Goal: Task Accomplishment & Management: Use online tool/utility

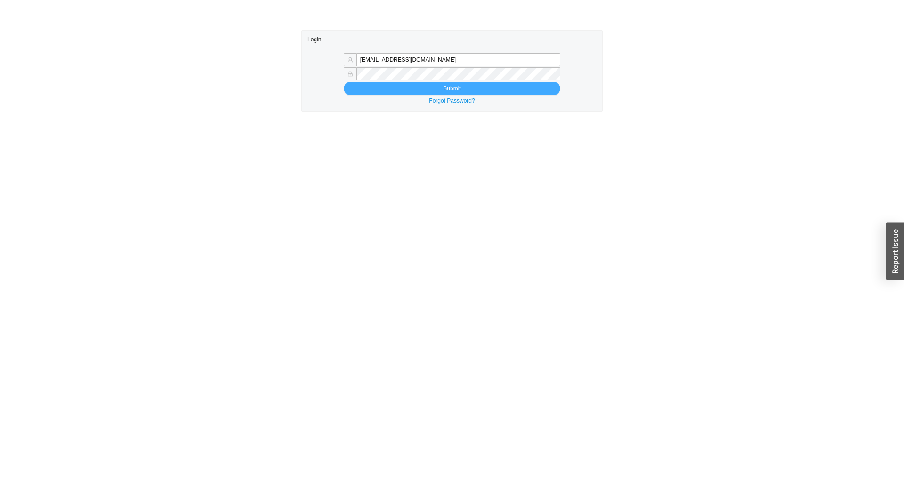
click at [504, 93] on button "Submit" at bounding box center [452, 88] width 217 height 13
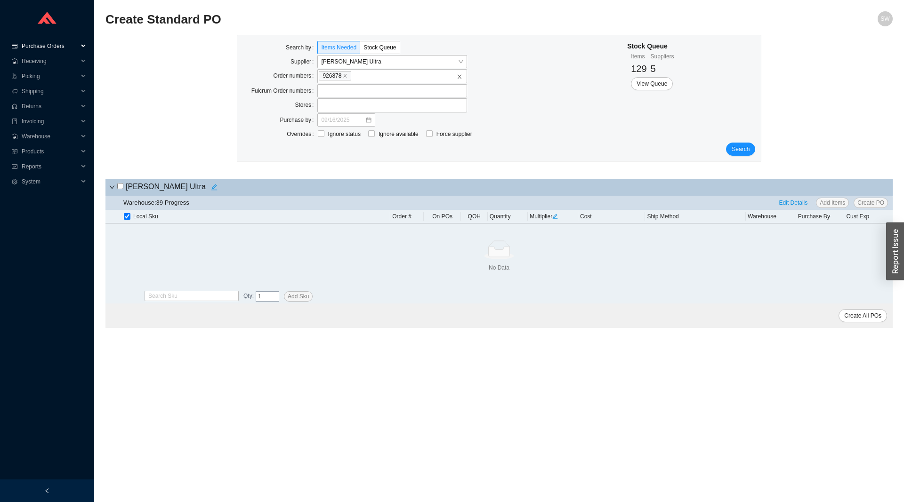
click at [56, 48] on span "Purchase Orders" at bounding box center [50, 46] width 57 height 15
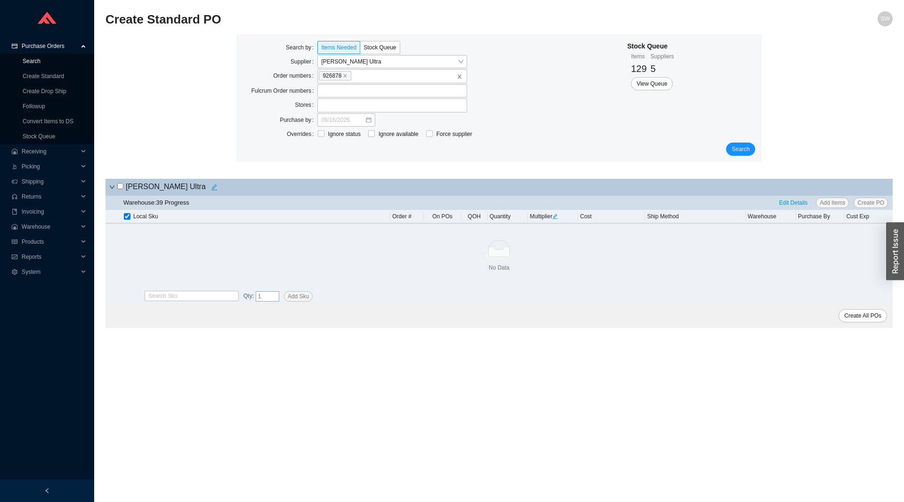
click at [37, 64] on link "Search" at bounding box center [32, 61] width 18 height 7
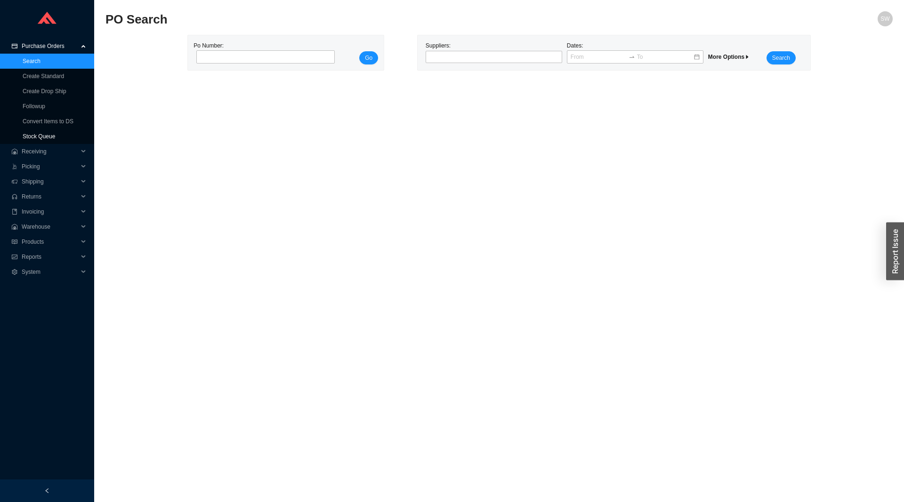
click at [24, 137] on link "Stock Queue" at bounding box center [39, 136] width 32 height 7
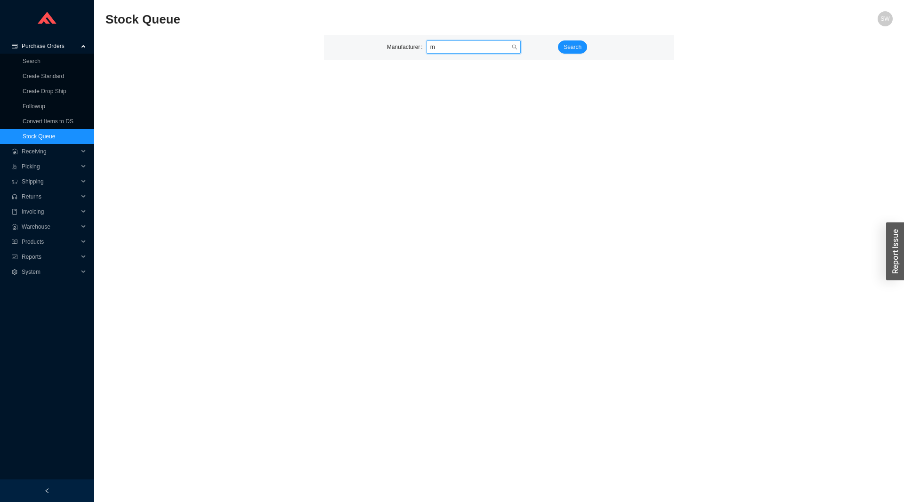
type input "mr"
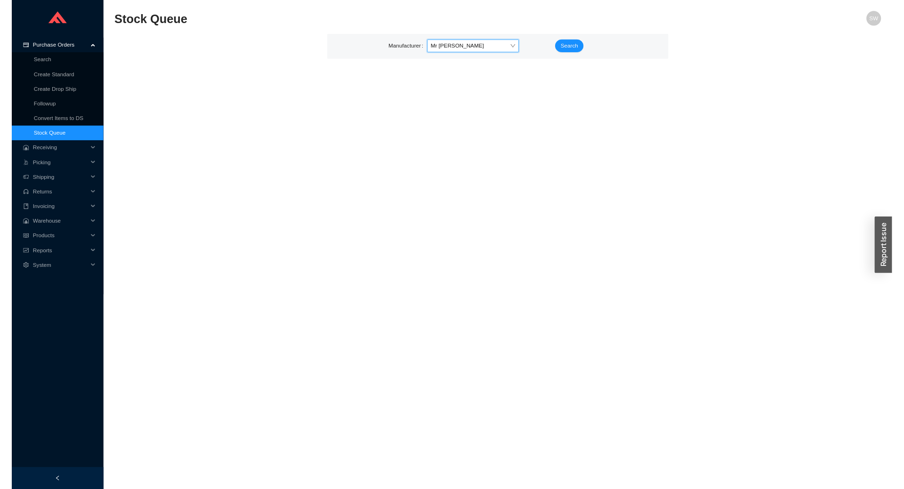
scroll to position [4375, 0]
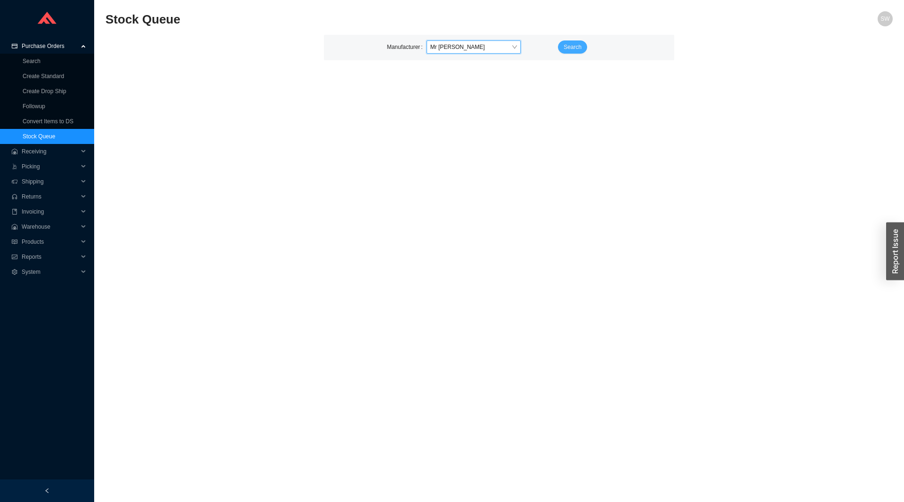
click at [571, 49] on span "Search" at bounding box center [573, 46] width 18 height 9
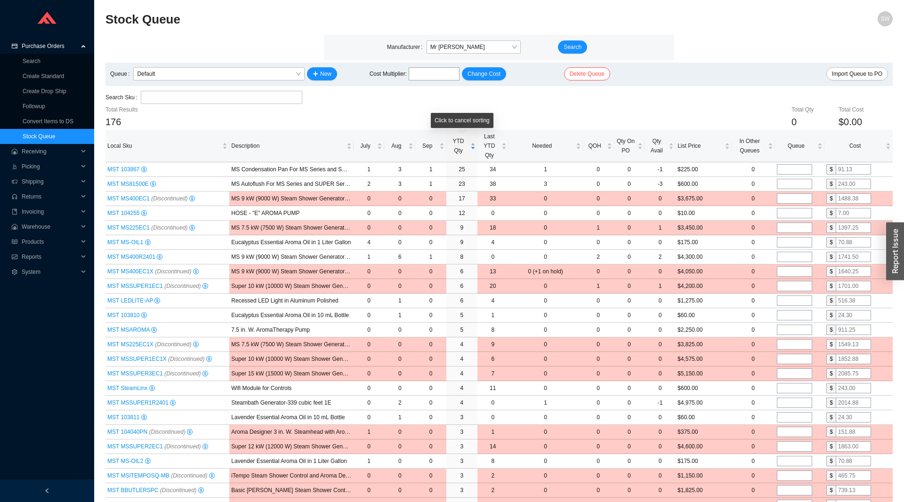
click at [460, 148] on span "YTD Qty" at bounding box center [458, 146] width 20 height 19
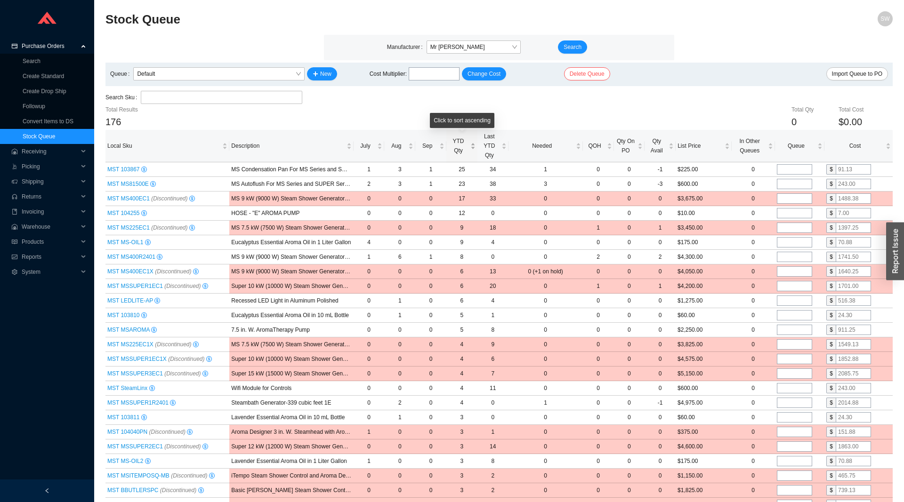
click at [460, 148] on span "YTD Qty" at bounding box center [458, 146] width 20 height 19
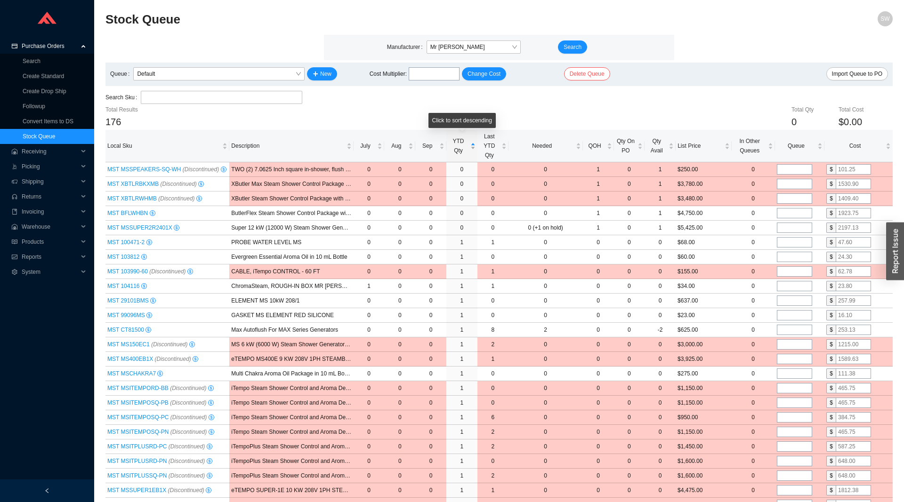
click at [459, 148] on span "YTD Qty" at bounding box center [458, 146] width 20 height 19
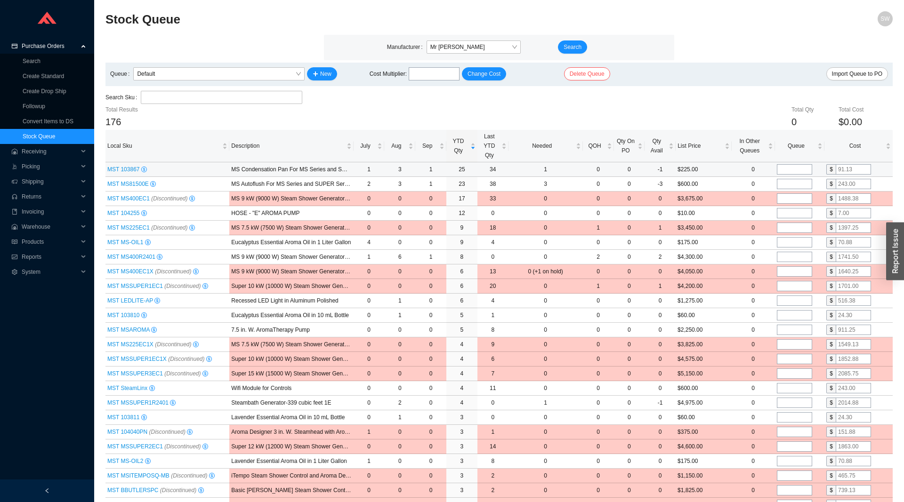
click at [793, 166] on input "tel" at bounding box center [794, 169] width 35 height 10
type input "5"
click at [789, 184] on input "tel" at bounding box center [794, 184] width 35 height 10
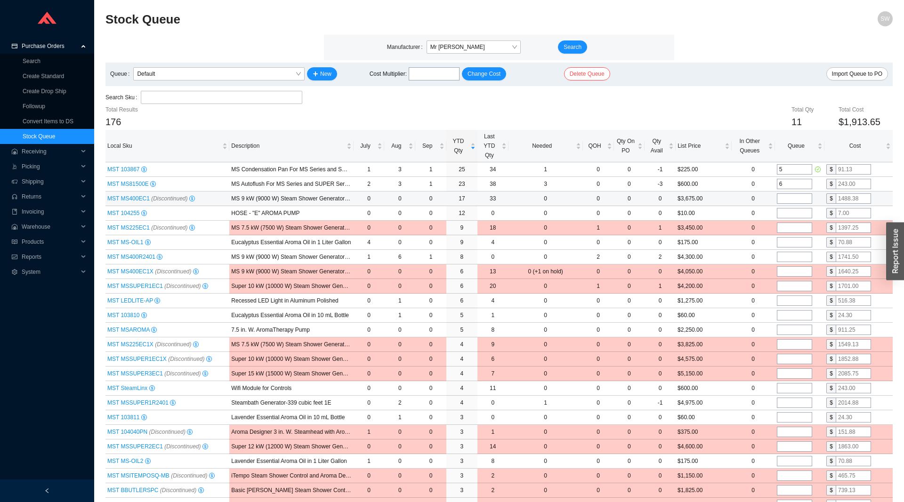
type input "6"
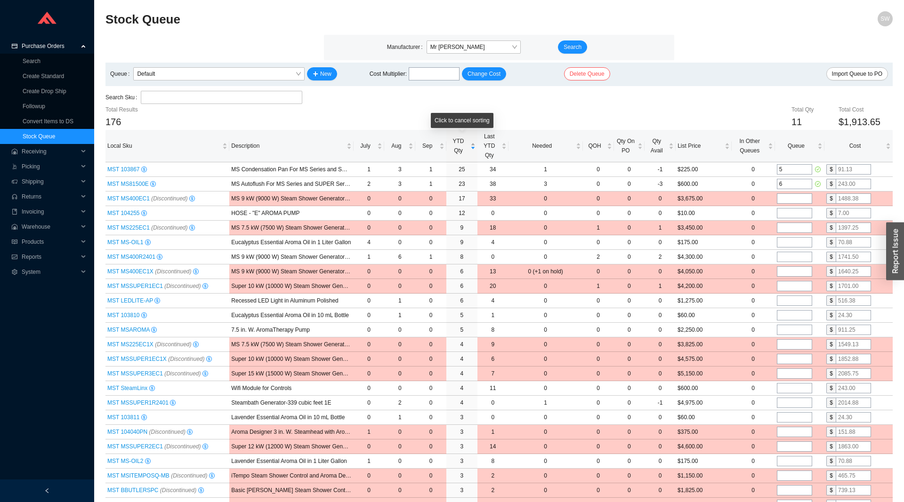
click at [459, 155] on span "YTD Qty" at bounding box center [458, 146] width 20 height 19
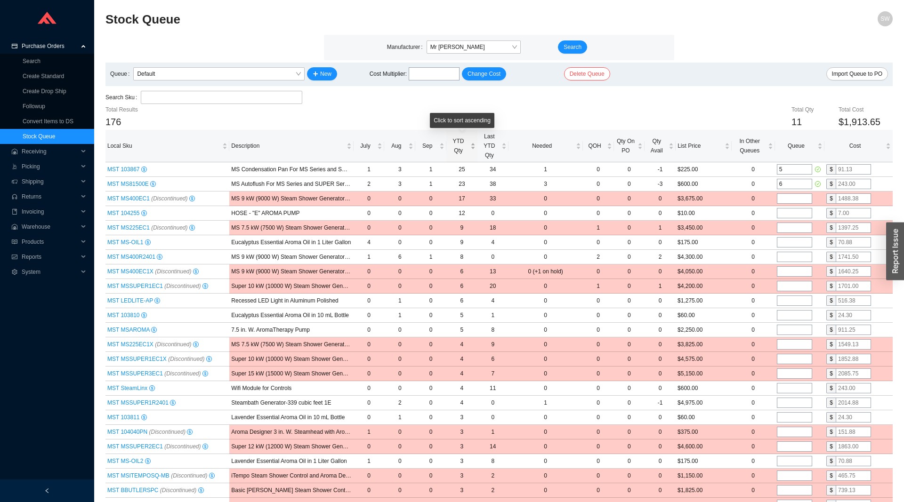
click at [459, 155] on span "YTD Qty" at bounding box center [458, 146] width 20 height 19
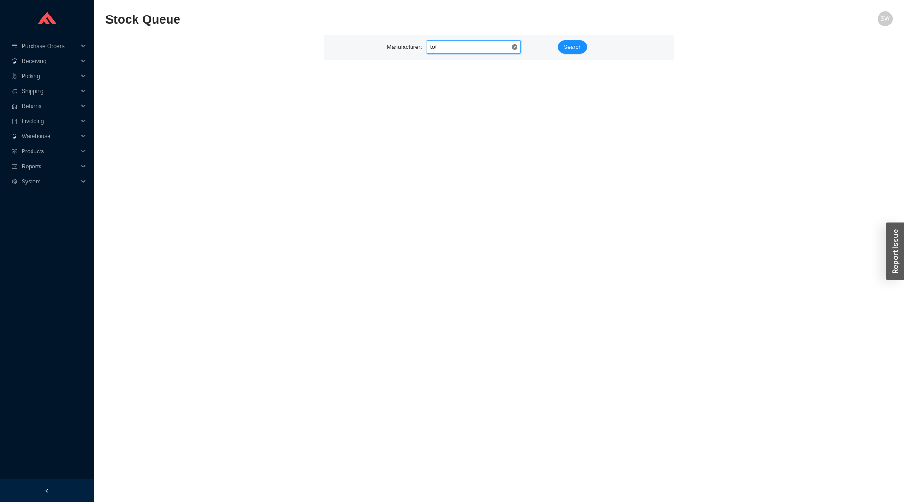
type input "toto"
click at [559, 47] on button "Search" at bounding box center [572, 46] width 29 height 13
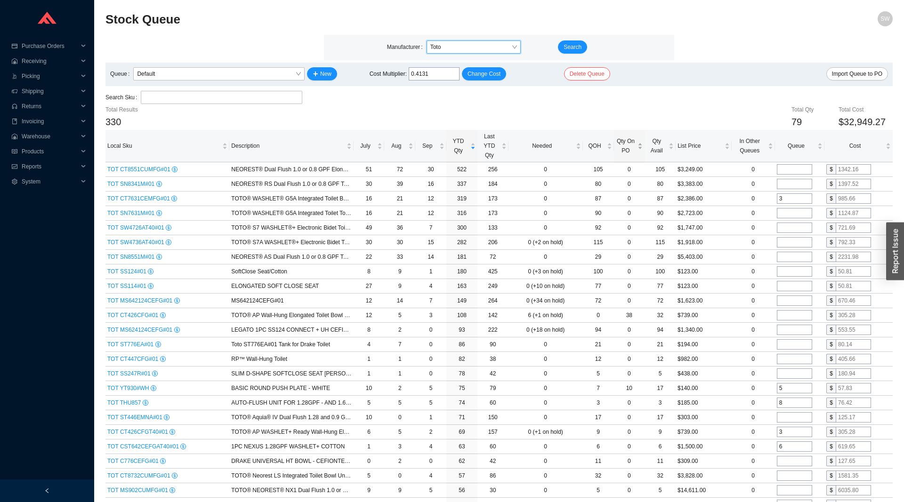
click at [621, 150] on span "Qty On PO" at bounding box center [626, 146] width 20 height 19
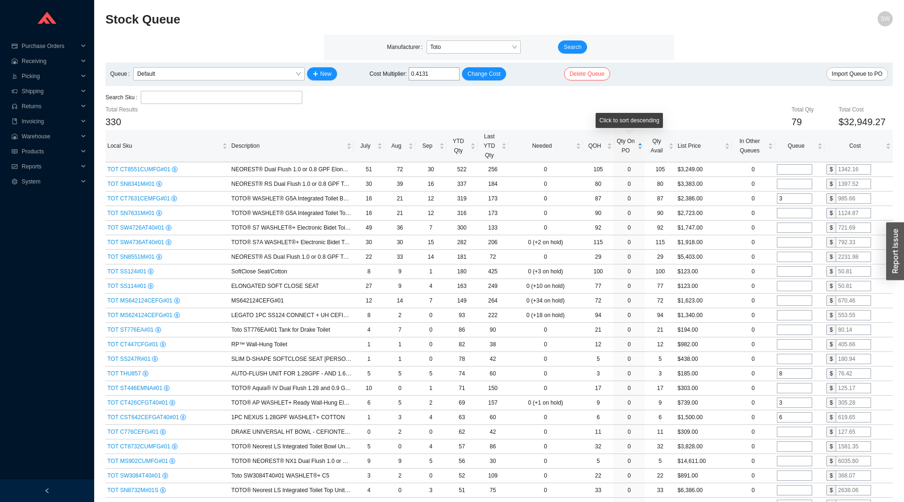
click at [621, 150] on span "Qty On PO" at bounding box center [626, 146] width 20 height 19
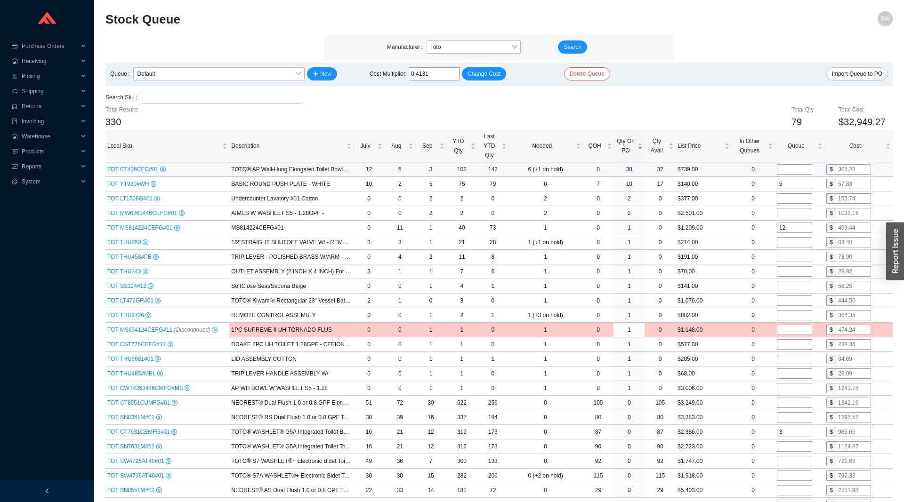
click at [120, 174] on div "TOT CT426CFG#01" at bounding box center [167, 169] width 120 height 9
click at [120, 172] on span "TOT CT426CFG#01" at bounding box center [133, 169] width 53 height 7
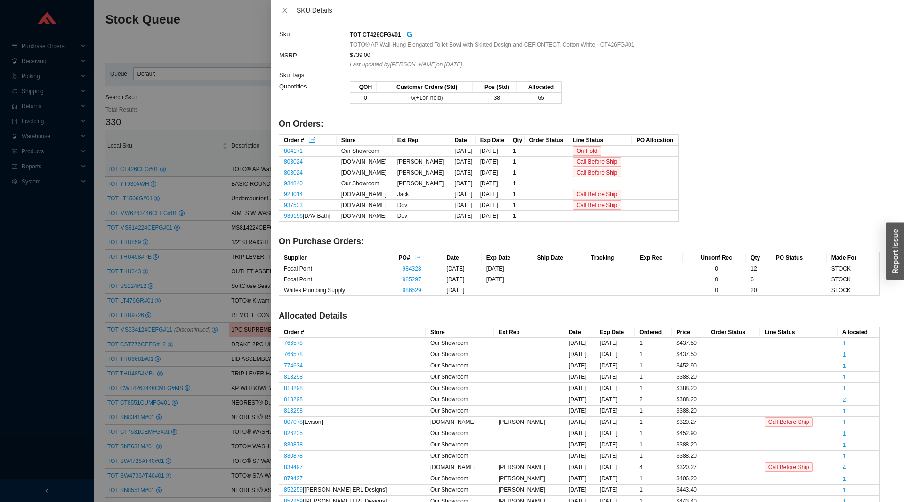
click at [120, 172] on div at bounding box center [452, 251] width 904 height 502
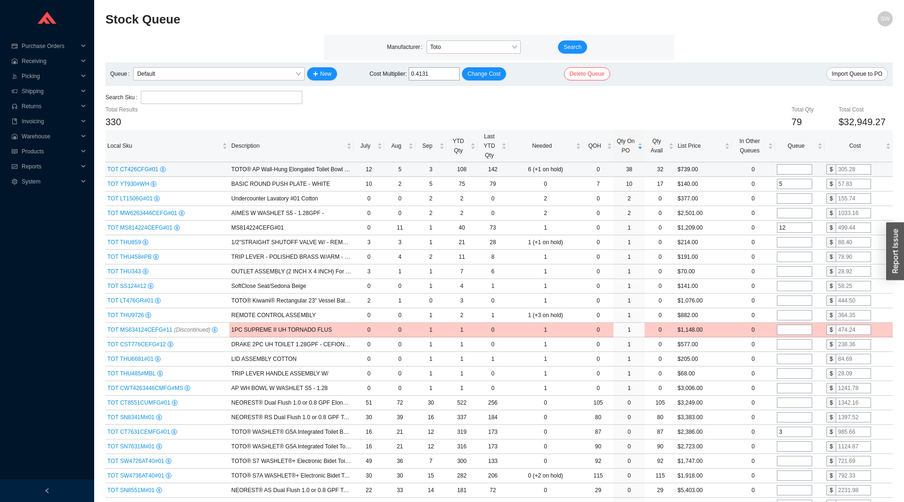
click at [134, 192] on td "TOT YT930#WH" at bounding box center [167, 184] width 124 height 15
click at [131, 187] on span "TOT YT930#WH" at bounding box center [128, 184] width 43 height 7
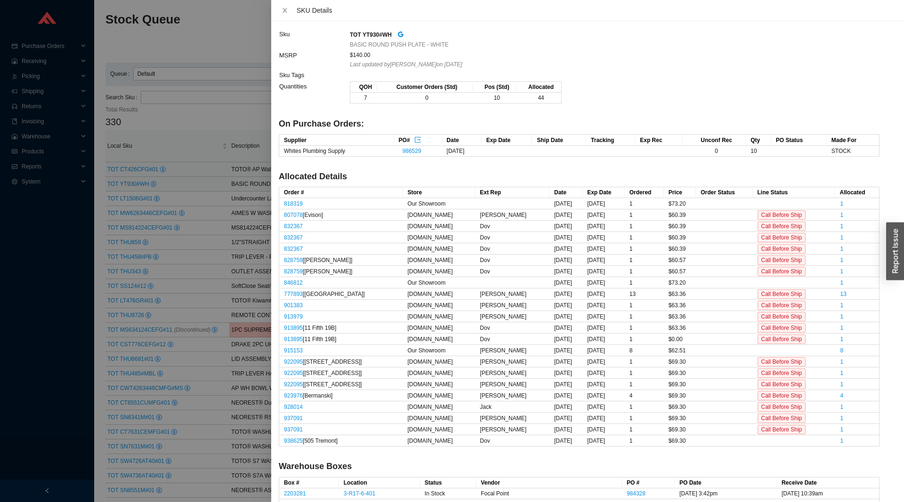
click at [131, 187] on div at bounding box center [452, 251] width 904 height 502
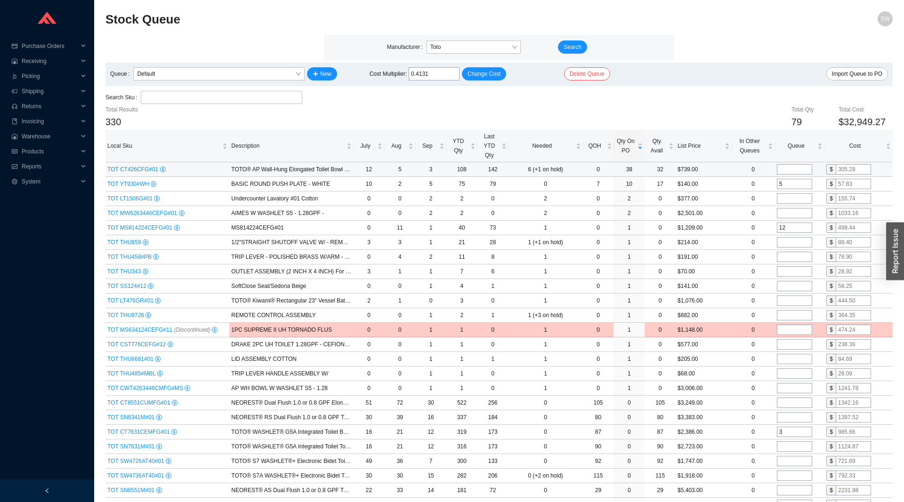
click at [120, 165] on div "TOT CT426CFG#01" at bounding box center [167, 169] width 120 height 9
click at [122, 170] on span "TOT CT426CFG#01" at bounding box center [133, 169] width 53 height 7
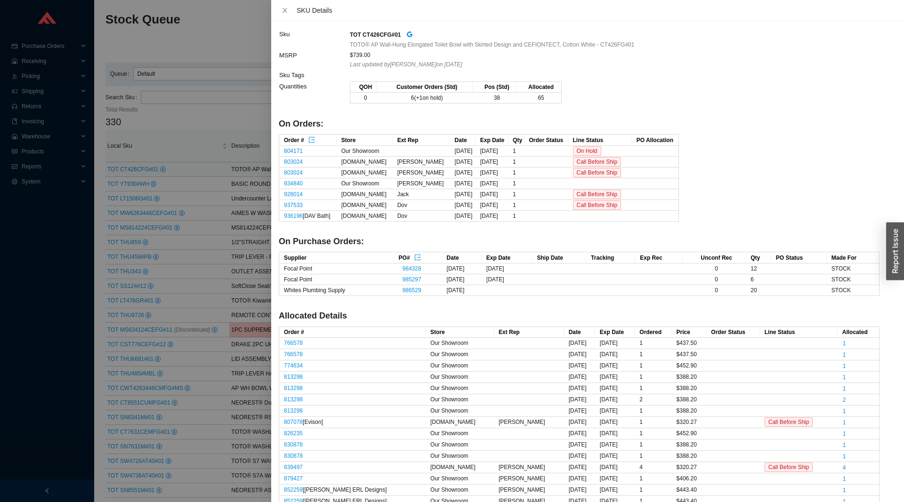
click at [162, 160] on div at bounding box center [452, 251] width 904 height 502
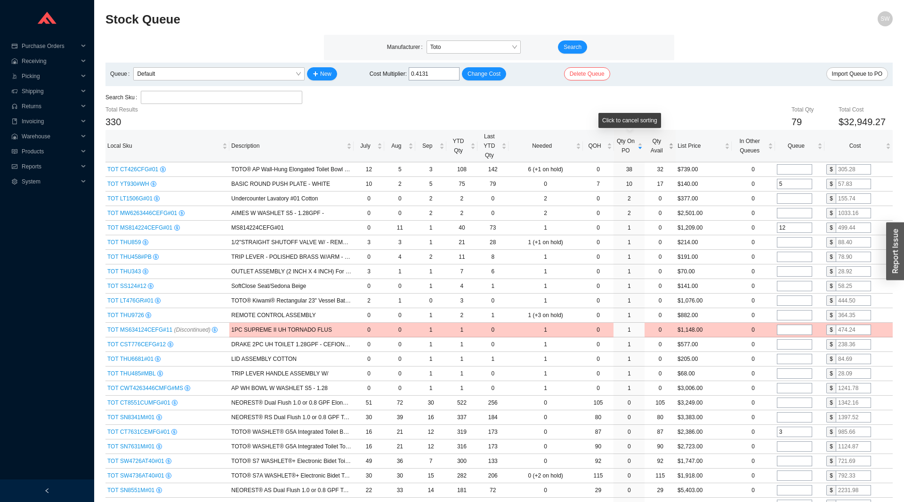
click at [659, 145] on span "Qty Avail" at bounding box center [657, 146] width 20 height 19
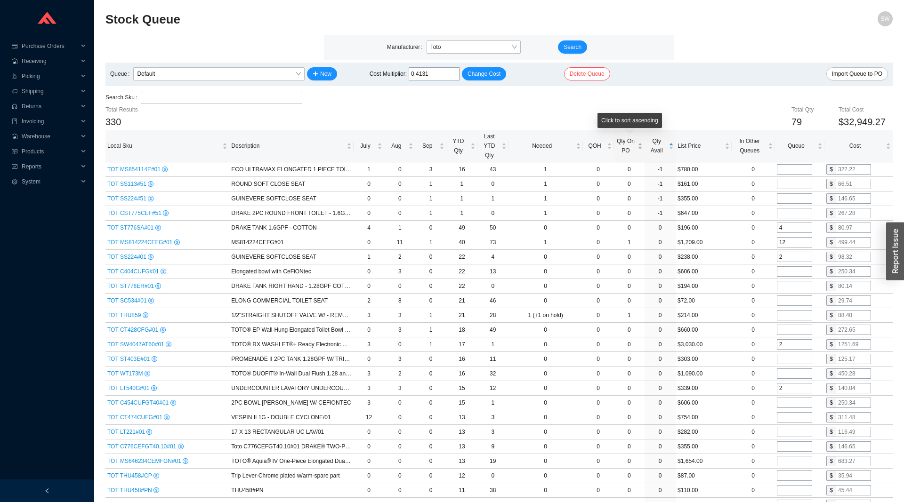
click at [623, 155] on div "Qty On PO" at bounding box center [629, 146] width 27 height 19
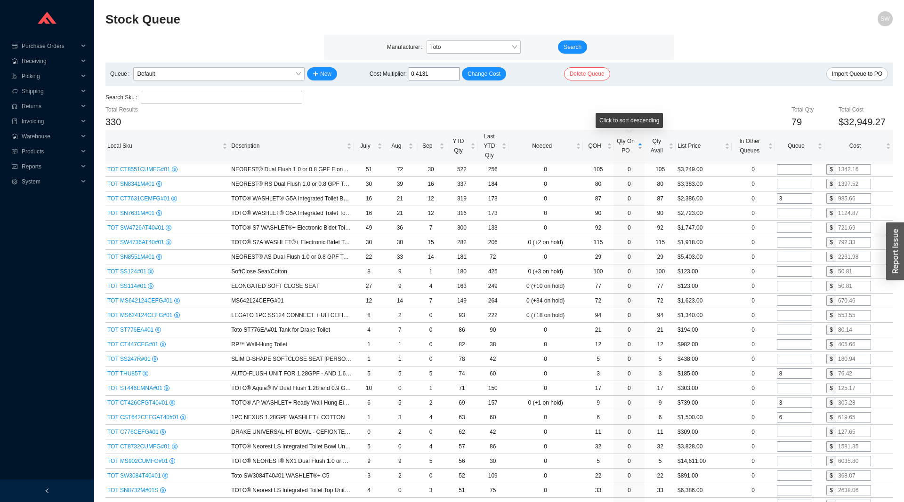
click at [623, 155] on div "Qty On PO" at bounding box center [629, 146] width 27 height 19
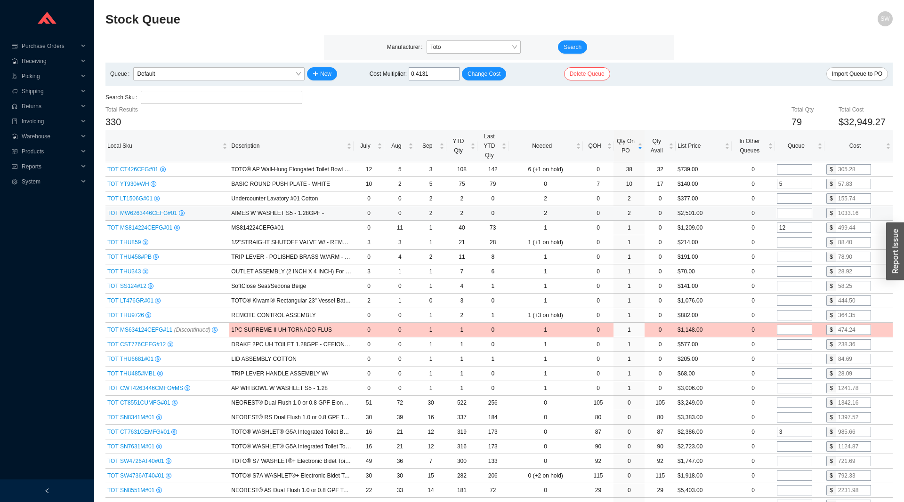
click at [129, 209] on div "TOT MW6263446CEFG#01" at bounding box center [167, 213] width 120 height 9
click at [132, 212] on span "TOT MW6263446CEFG#01" at bounding box center [143, 213] width 72 height 7
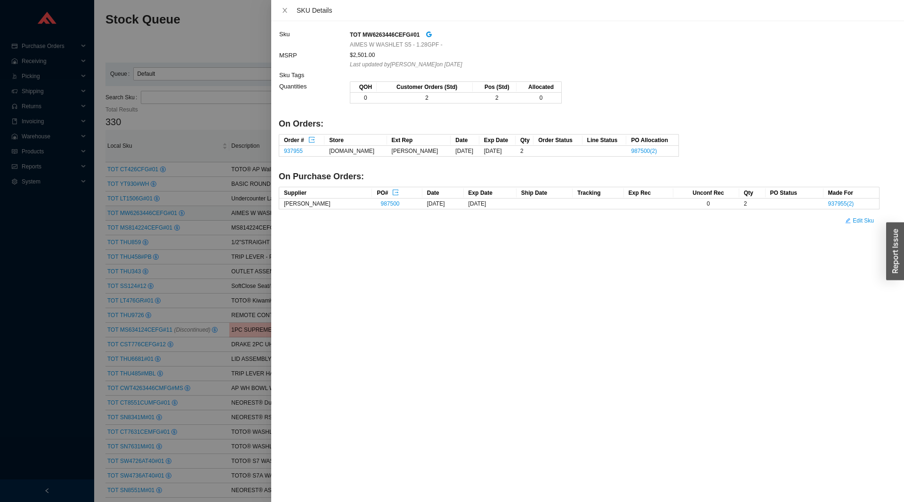
click at [132, 212] on div at bounding box center [452, 251] width 904 height 502
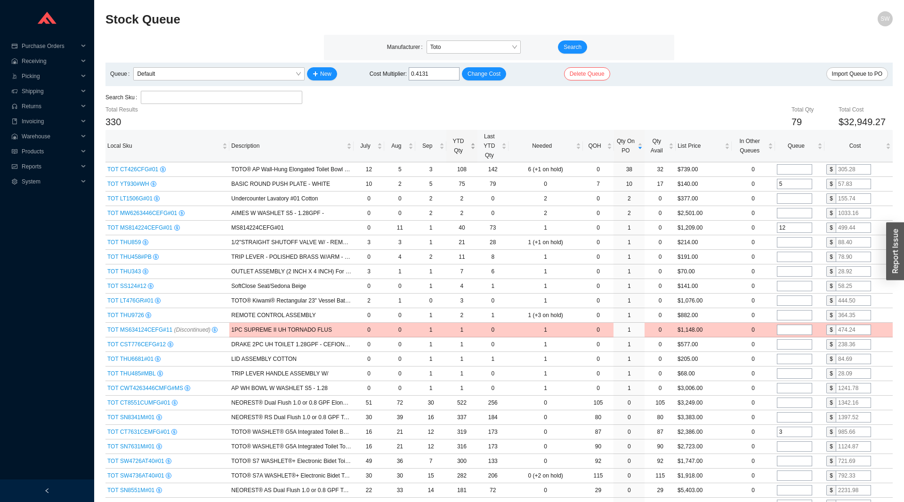
click at [463, 151] on span "YTD Qty" at bounding box center [458, 146] width 20 height 19
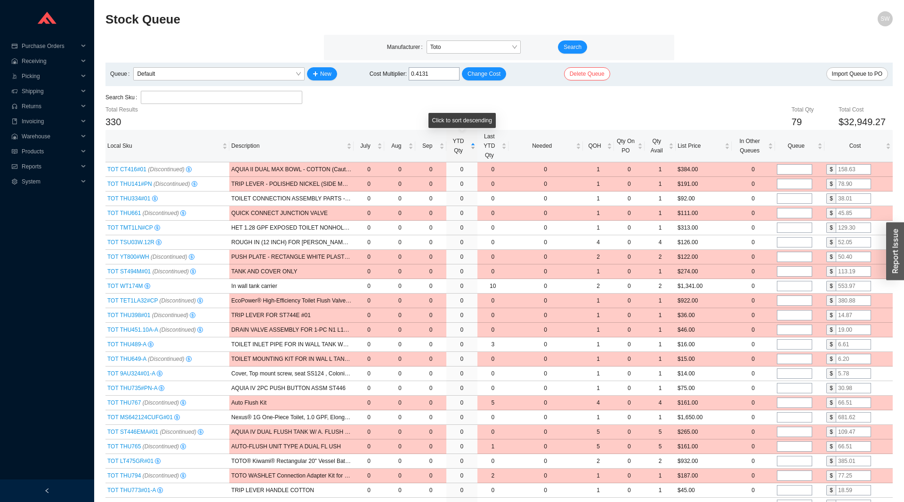
click at [463, 151] on span "YTD Qty" at bounding box center [458, 146] width 20 height 19
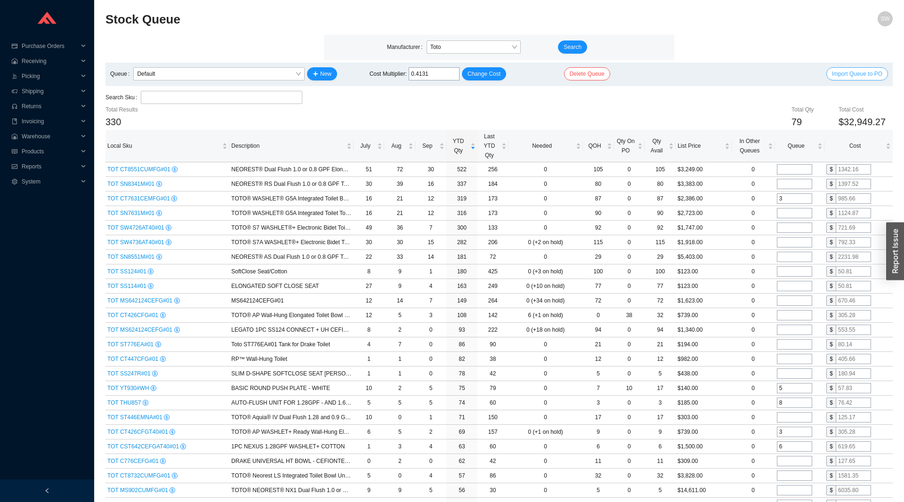
click at [852, 80] on button "Import Queue to PO" at bounding box center [857, 73] width 62 height 13
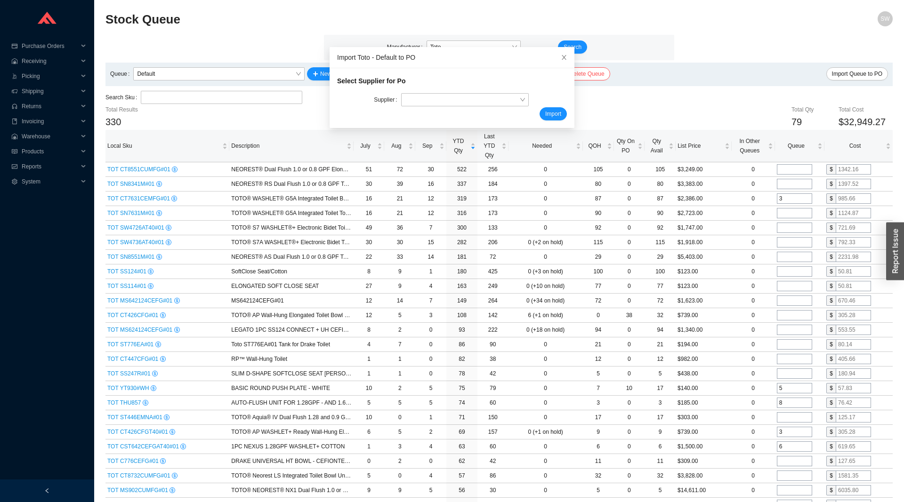
click at [466, 108] on div "Import" at bounding box center [452, 113] width 230 height 13
click at [462, 103] on input "search" at bounding box center [462, 100] width 114 height 12
type input "focal"
click at [543, 113] on button "Import" at bounding box center [553, 113] width 27 height 13
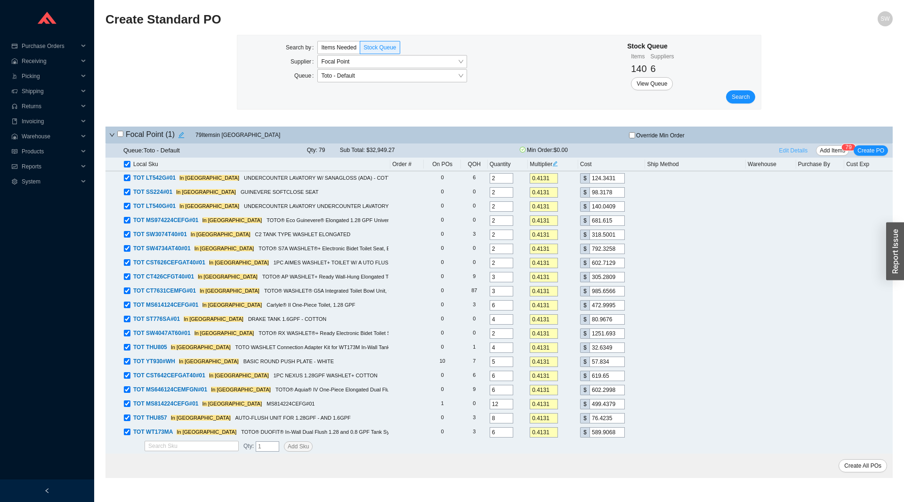
click at [793, 153] on span "Edit Details" at bounding box center [793, 150] width 29 height 9
select select "5"
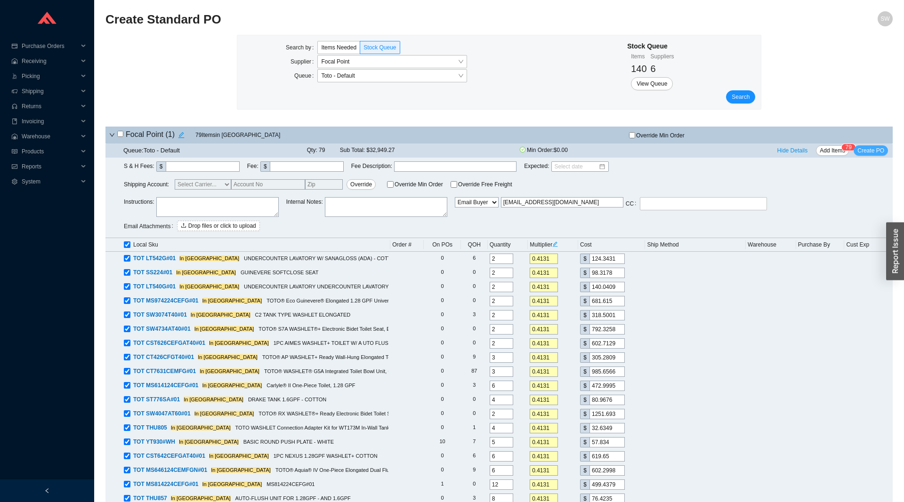
click at [878, 150] on span "Create PO" at bounding box center [870, 150] width 27 height 9
